Goal: Task Accomplishment & Management: Use online tool/utility

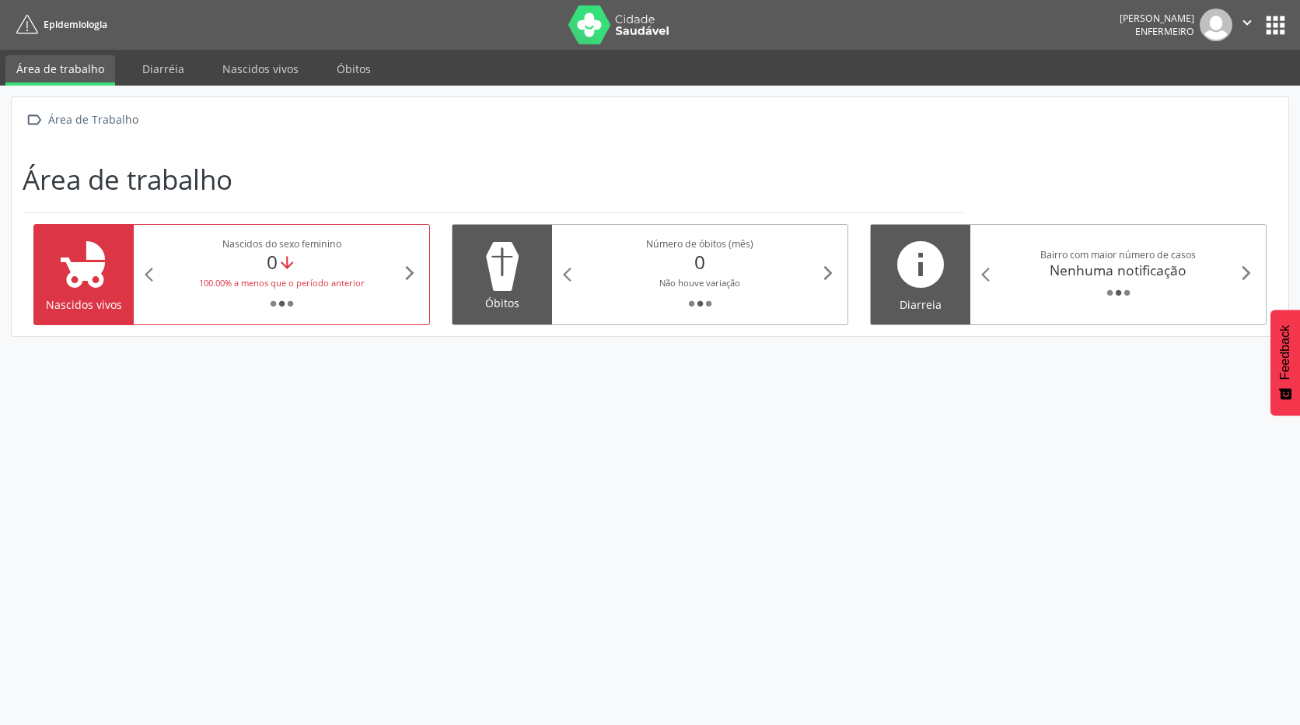
click at [277, 54] on ul "Área de trabalho Diarréia Nascidos vivos [GEOGRAPHIC_DATA]" at bounding box center [650, 68] width 1300 height 36
click at [274, 61] on link "Nascidos vivos" at bounding box center [261, 68] width 98 height 27
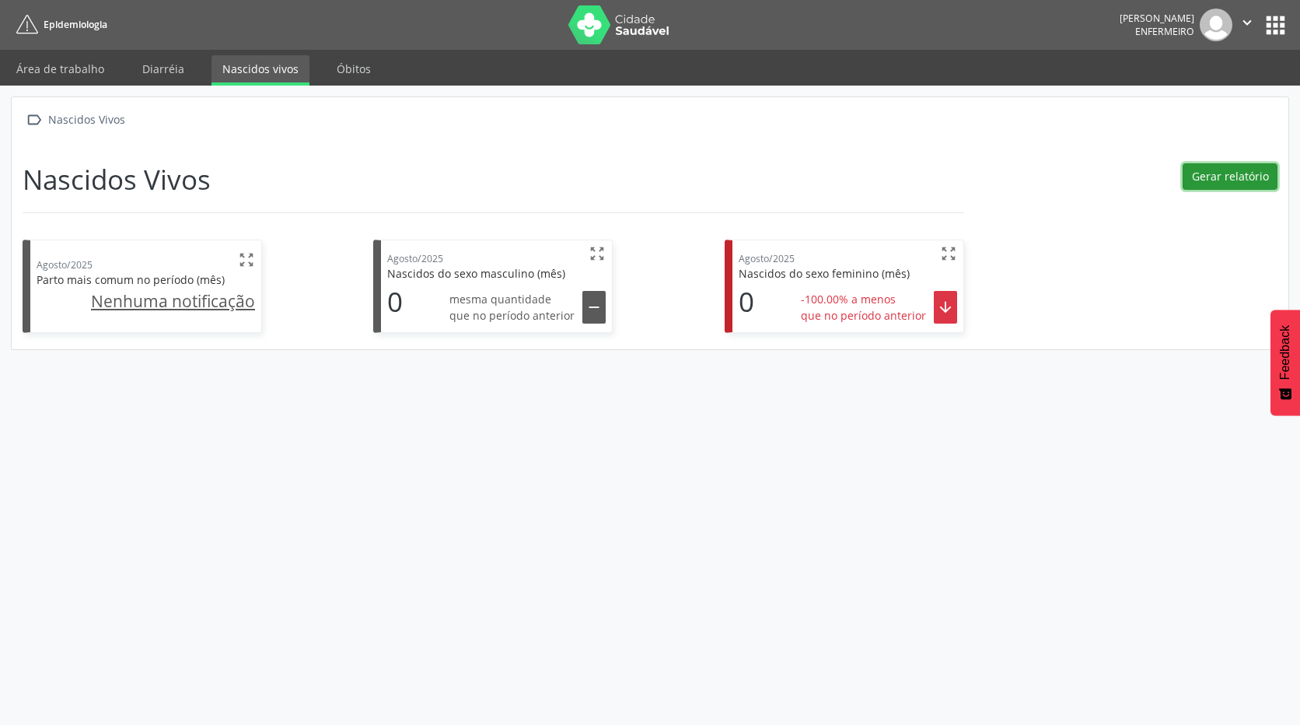
click at [1247, 179] on button "Gerar relatório" at bounding box center [1230, 176] width 95 height 26
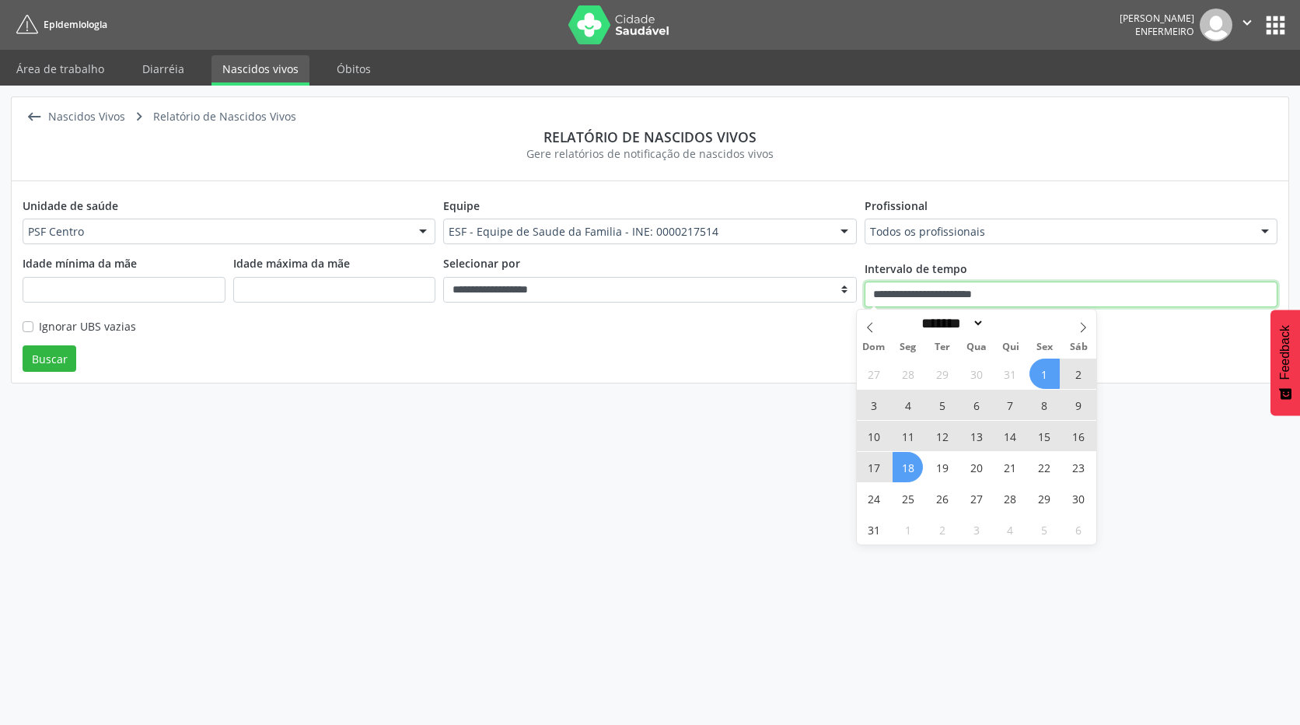
click at [958, 294] on input "**********" at bounding box center [1071, 295] width 413 height 26
click at [870, 333] on icon at bounding box center [870, 327] width 11 height 11
select select "*"
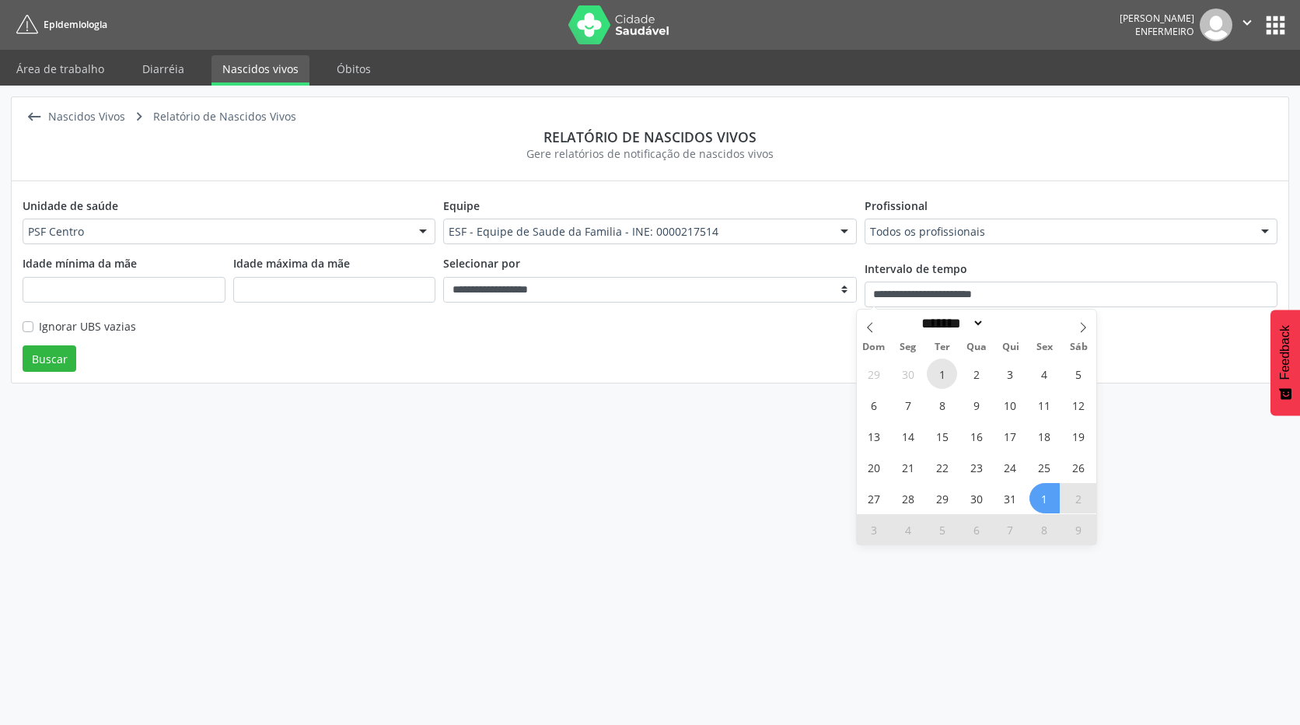
click at [943, 373] on span "1" at bounding box center [942, 374] width 30 height 30
type input "**********"
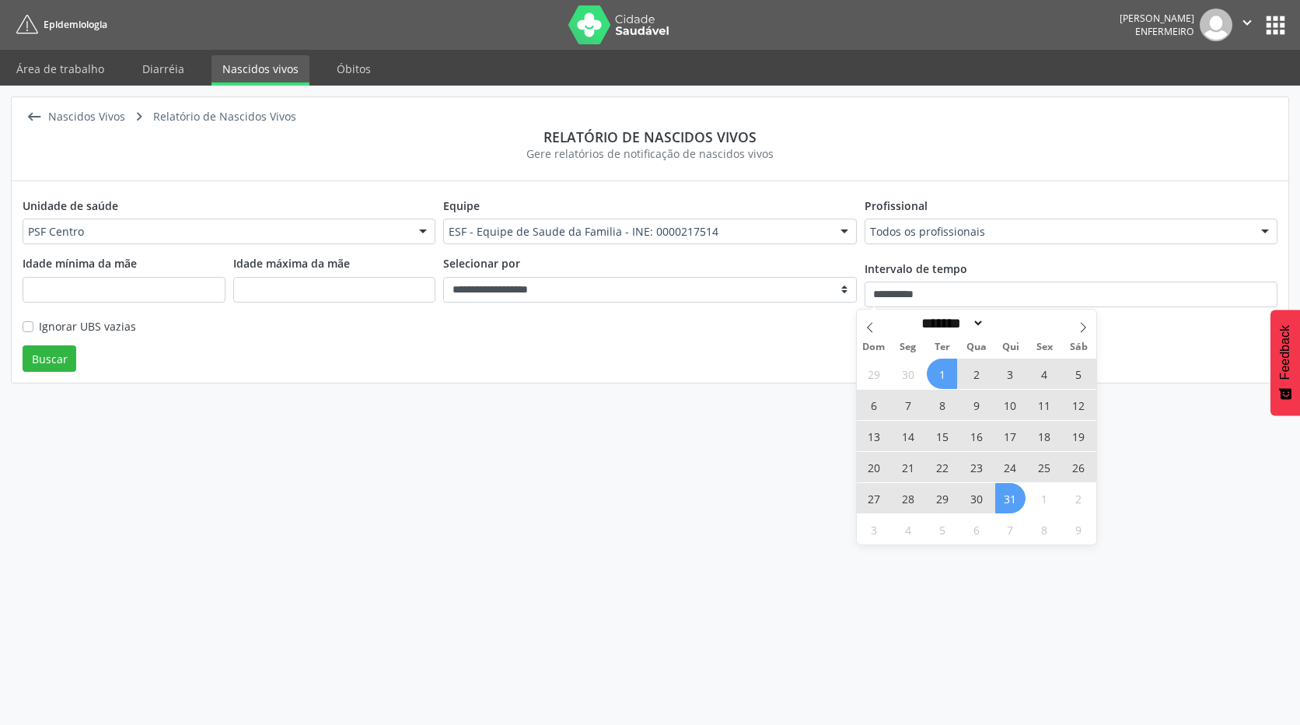
click at [1016, 502] on span "31" at bounding box center [1010, 498] width 30 height 30
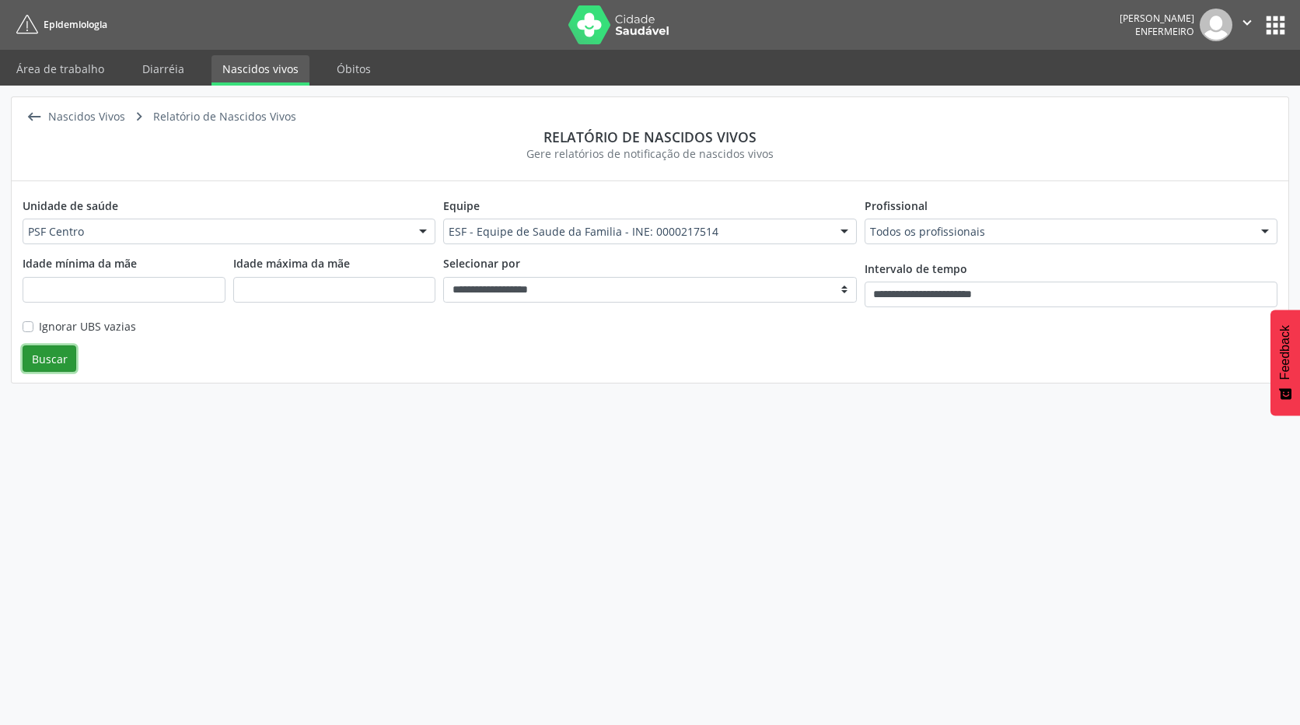
click at [43, 359] on button "Buscar" at bounding box center [50, 358] width 54 height 26
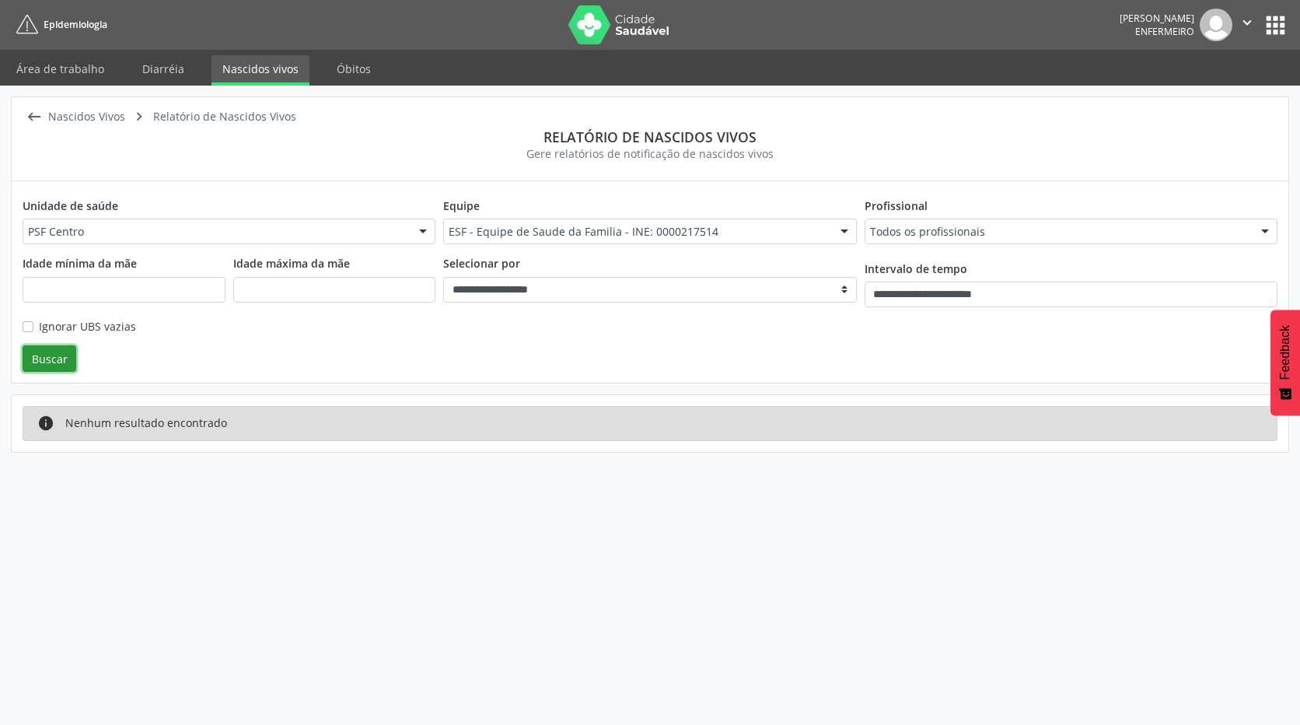
click at [1257, 18] on button "" at bounding box center [1248, 25] width 30 height 33
click at [1285, 32] on button "apps" at bounding box center [1275, 25] width 27 height 27
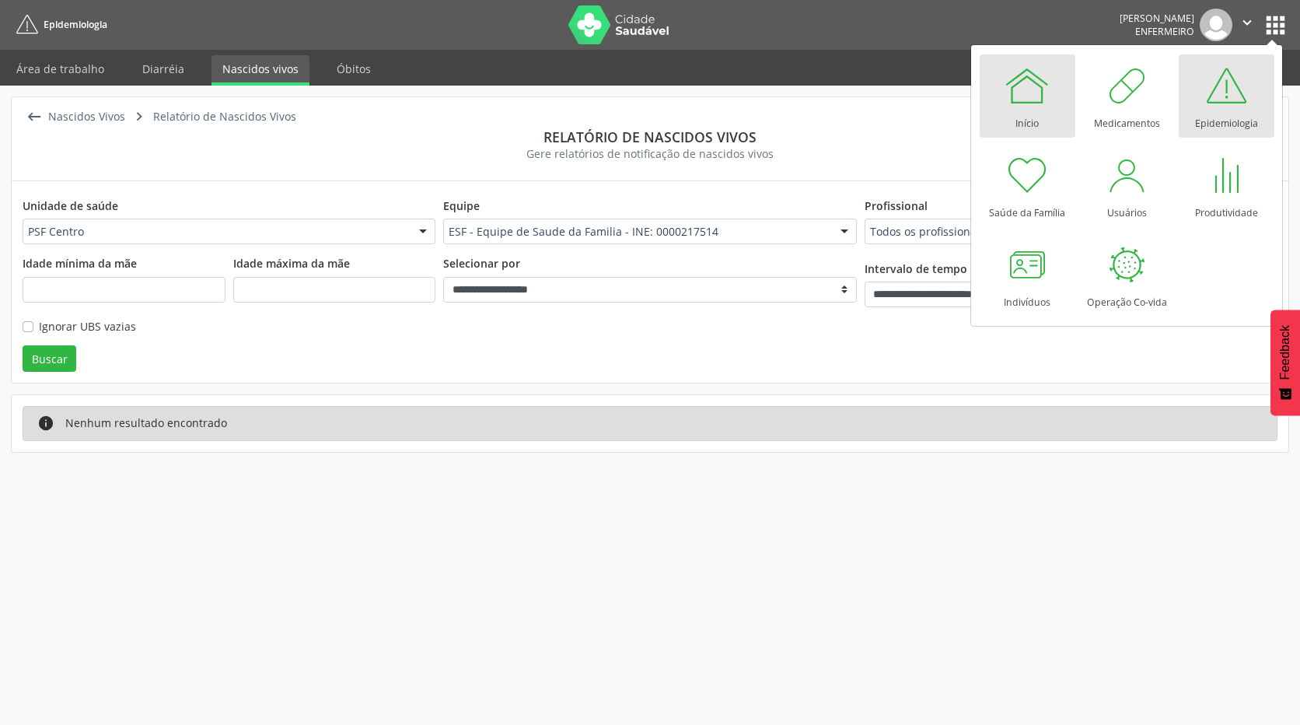
click at [1031, 93] on div at bounding box center [1027, 85] width 47 height 47
